Goal: Communication & Community: Participate in discussion

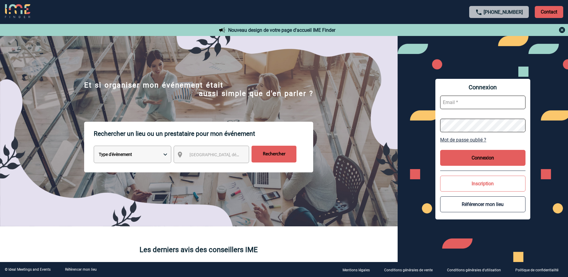
type input "C.DOMINGUES@cnr.tm.fr"
click at [480, 160] on button "Connexion" at bounding box center [482, 158] width 85 height 16
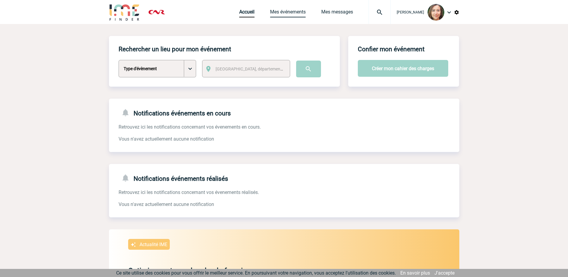
click at [286, 13] on link "Mes événements" at bounding box center [288, 13] width 36 height 8
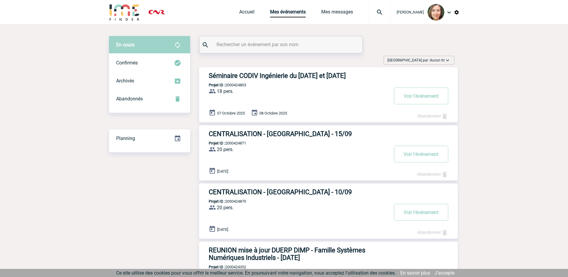
click at [298, 76] on h3 "Séminaire CODIV Ingénierie du [DATE] et [DATE]" at bounding box center [299, 75] width 180 height 7
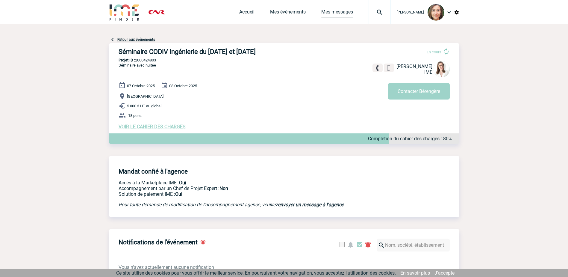
drag, startPoint x: 337, startPoint y: 11, endPoint x: 421, endPoint y: 60, distance: 97.0
click at [338, 11] on link "Mes messages" at bounding box center [337, 13] width 32 height 8
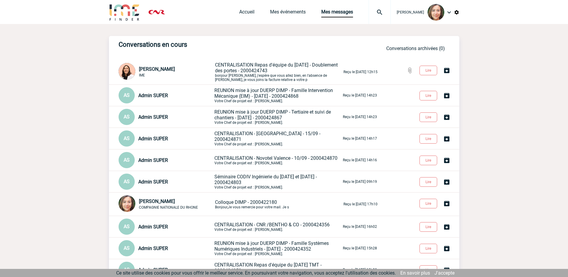
click at [306, 181] on p "Séminaire CODIV Ingénierie du 7 et 8 octobre 2025 - 2000424803 Votre Chef de pr…" at bounding box center [277, 182] width 127 height 16
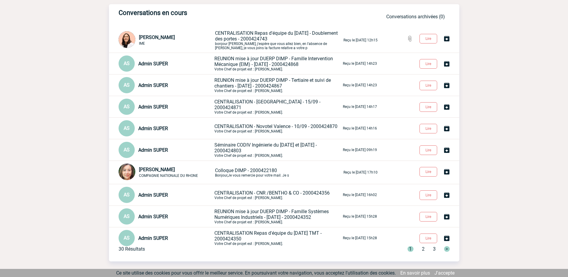
scroll to position [53, 0]
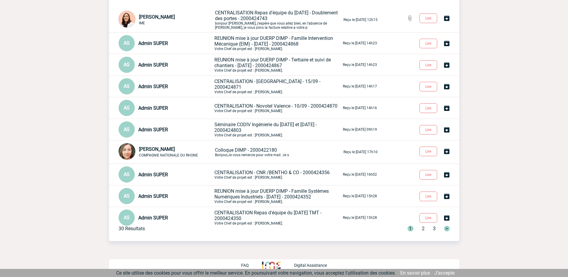
click at [266, 123] on span "Séminaire CODIV Ingénierie du [DATE] et [DATE] - 2000424803" at bounding box center [265, 127] width 102 height 11
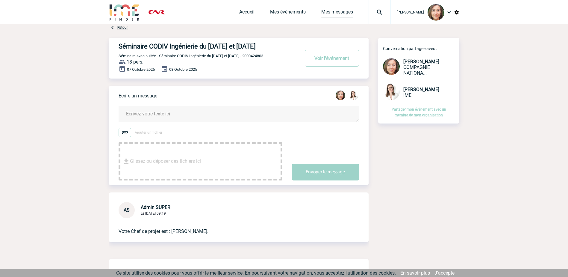
click at [335, 13] on link "Mes messages" at bounding box center [337, 13] width 32 height 8
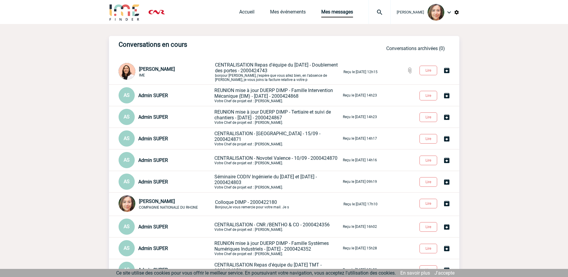
click at [284, 179] on span "Séminaire CODIV Ingénierie du 7 et 8 octobre 2025 - 2000424803" at bounding box center [265, 179] width 102 height 11
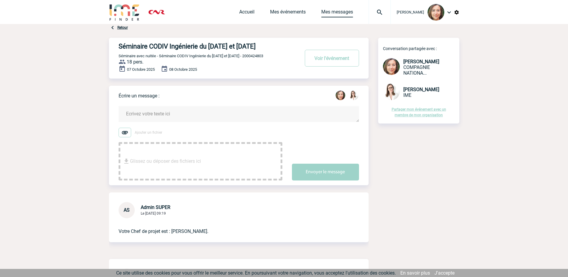
click at [336, 14] on link "Mes messages" at bounding box center [337, 13] width 32 height 8
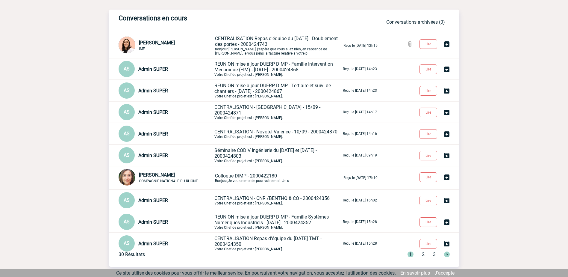
scroll to position [53, 0]
